Goal: Find specific page/section: Find specific page/section

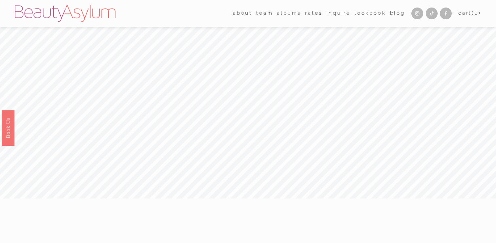
scroll to position [2, 0]
click at [242, 14] on span "about" at bounding box center [242, 11] width 19 height 9
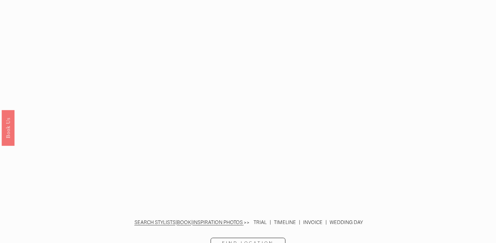
scroll to position [1419, 0]
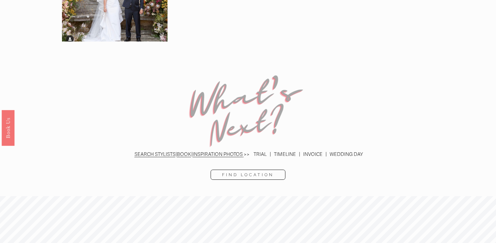
click at [252, 170] on link "Find Location" at bounding box center [248, 175] width 75 height 10
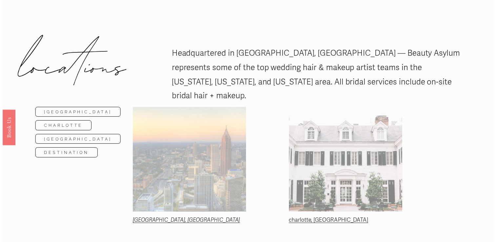
scroll to position [37, 0]
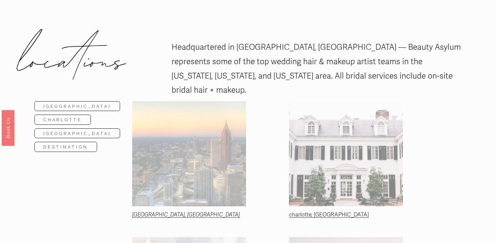
click at [74, 115] on link "Charlotte" at bounding box center [62, 120] width 56 height 10
